Goal: Information Seeking & Learning: Compare options

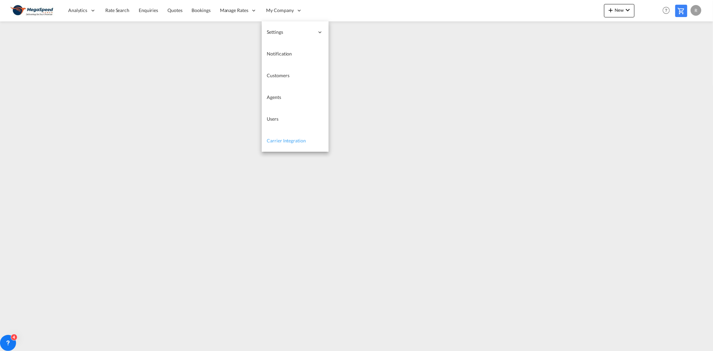
click at [279, 139] on span "Carrier Integration" at bounding box center [286, 141] width 39 height 6
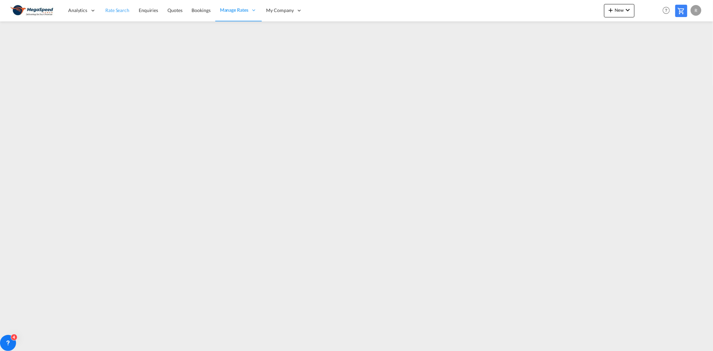
click at [115, 6] on link "Rate Search" at bounding box center [117, 11] width 33 height 22
